Goal: Task Accomplishment & Management: Use online tool/utility

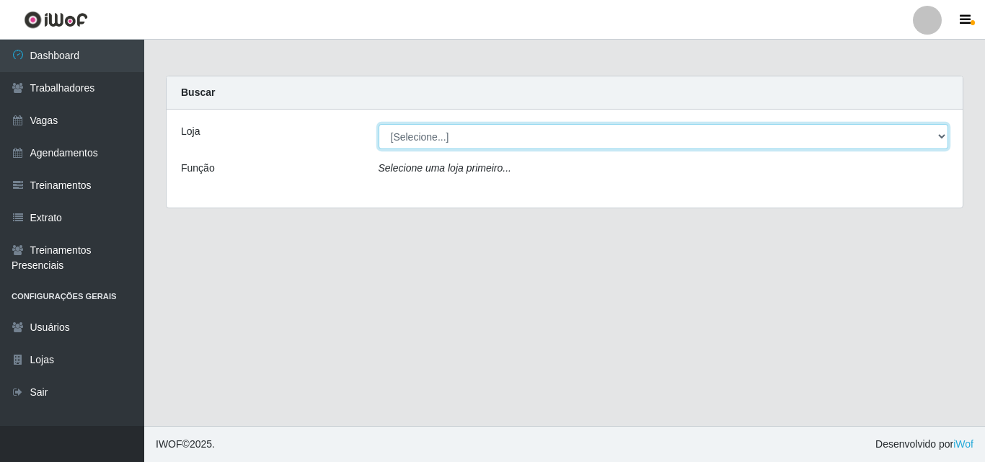
click at [601, 141] on select "[Selecione...] Chinatown Sushimi - [GEOGRAPHIC_DATA]" at bounding box center [663, 136] width 570 height 25
select select "357"
click at [378, 124] on select "[Selecione...] Chinatown Sushimi - [GEOGRAPHIC_DATA]" at bounding box center [663, 136] width 570 height 25
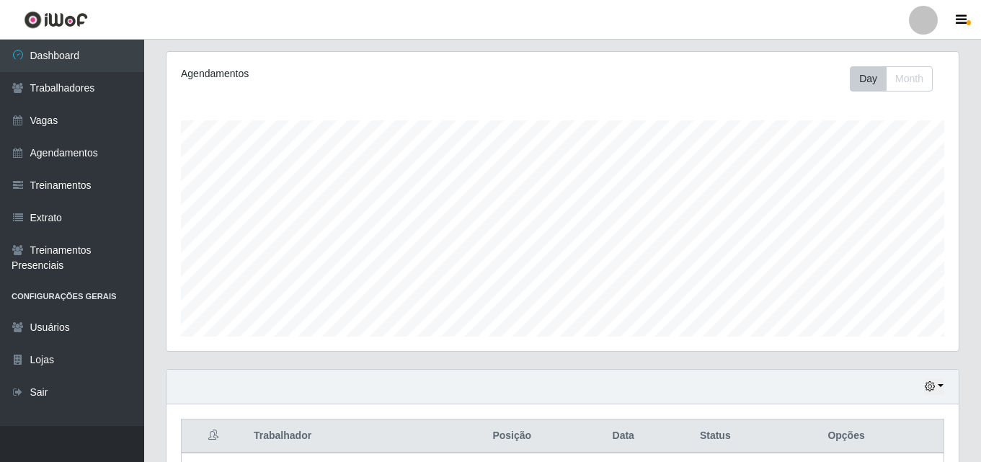
scroll to position [303, 0]
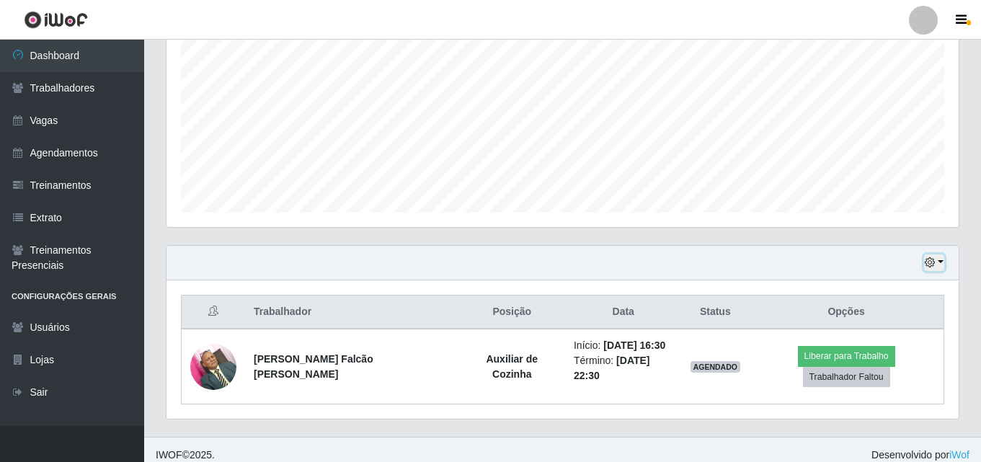
click at [937, 261] on button "button" at bounding box center [934, 262] width 20 height 17
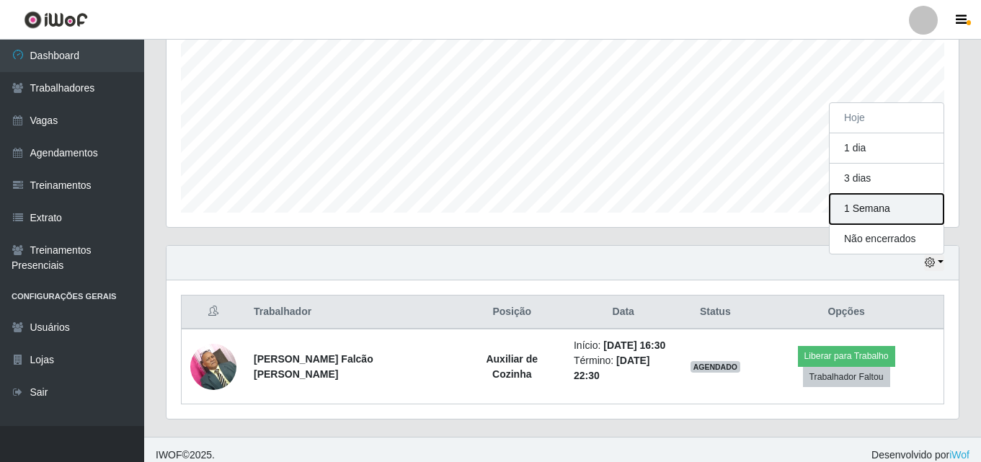
click at [843, 218] on button "1 Semana" at bounding box center [887, 209] width 114 height 30
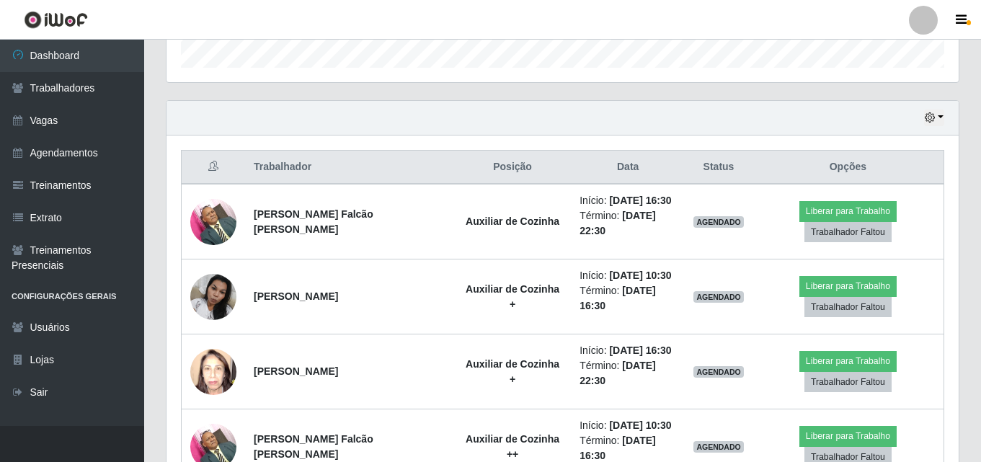
scroll to position [447, 0]
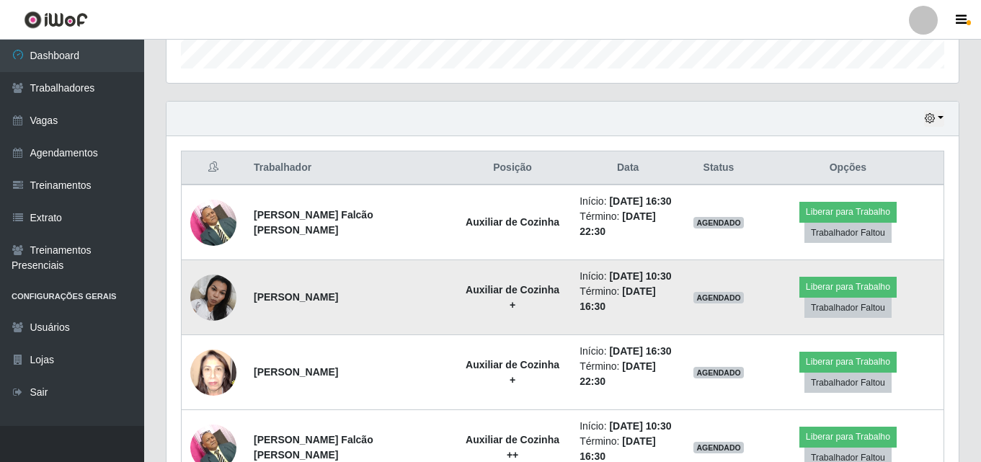
click at [224, 301] on img at bounding box center [213, 297] width 46 height 61
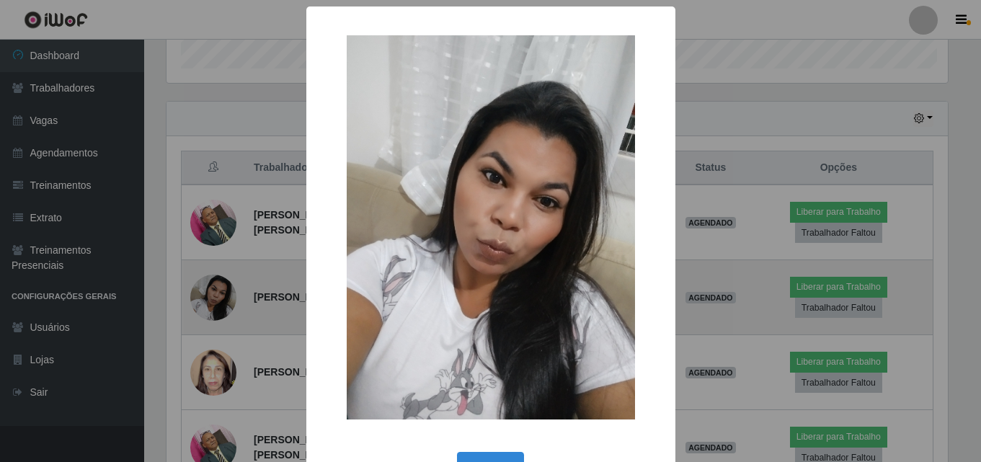
scroll to position [299, 785]
click at [224, 301] on div "× OK Cancel" at bounding box center [492, 231] width 985 height 462
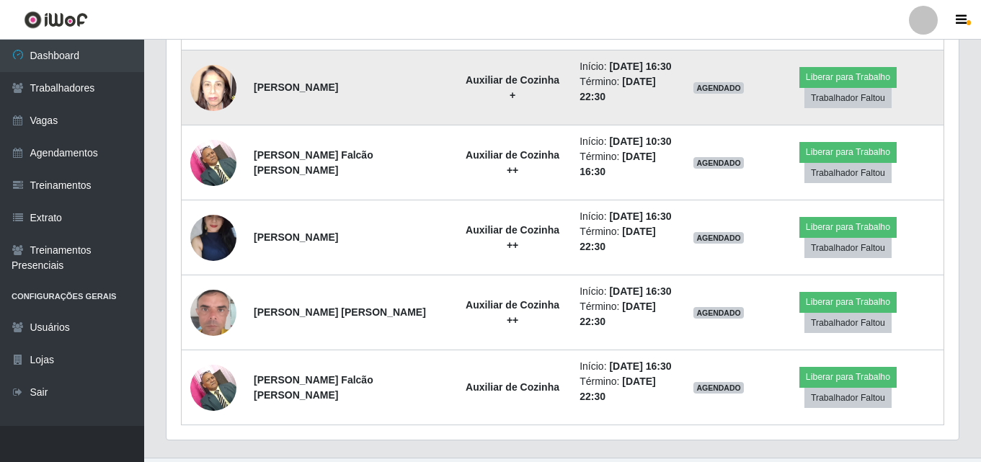
scroll to position [735, 0]
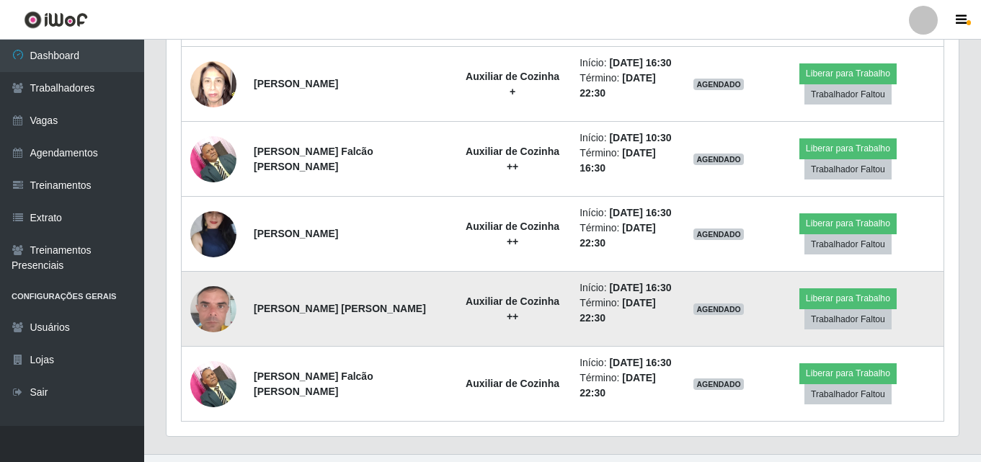
click at [215, 314] on img at bounding box center [213, 309] width 46 height 82
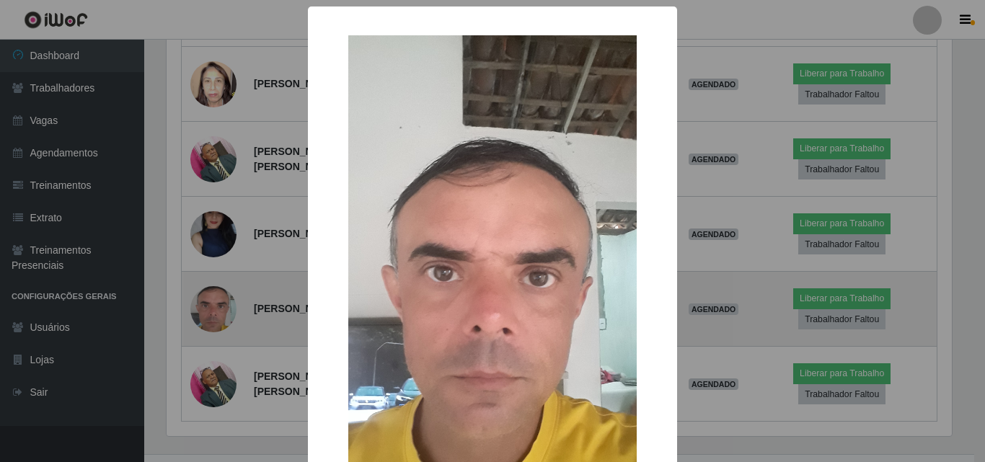
click at [215, 314] on div "× OK Cancel" at bounding box center [492, 231] width 985 height 462
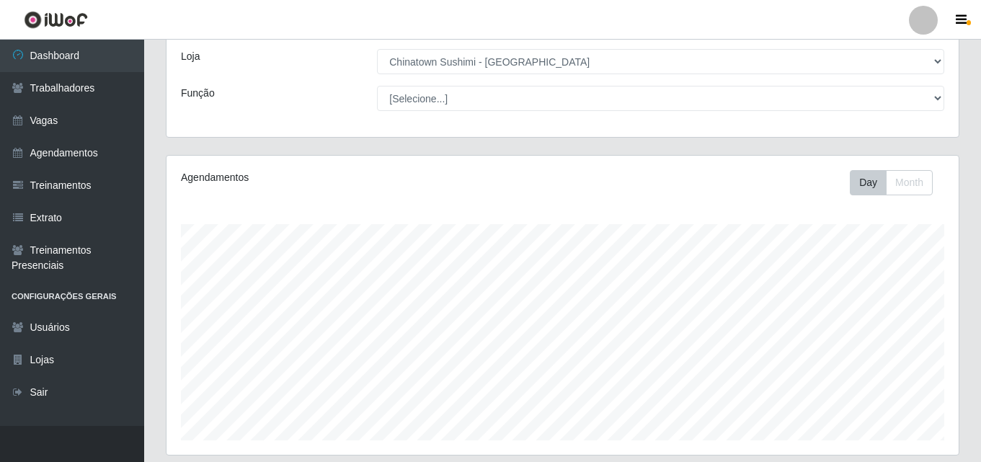
scroll to position [0, 0]
